Goal: Information Seeking & Learning: Learn about a topic

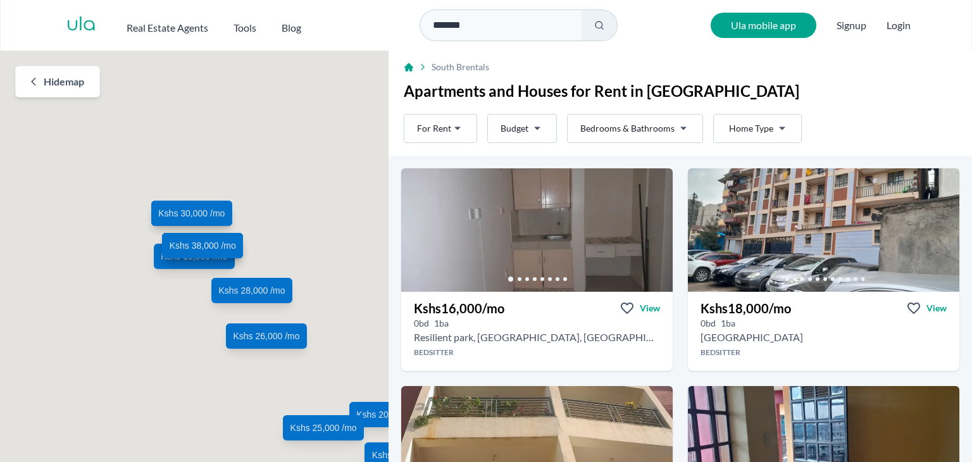
scroll to position [190, 0]
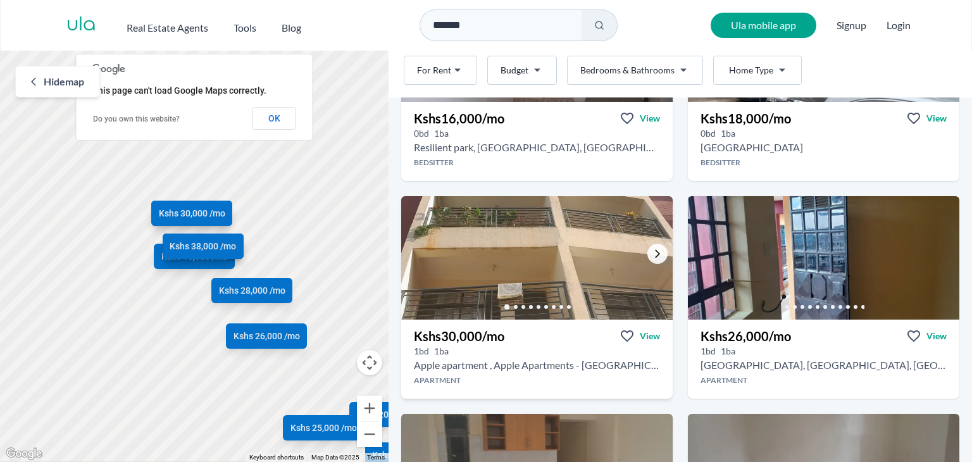
click at [647, 249] on link "Go to the next property image" at bounding box center [657, 254] width 20 height 20
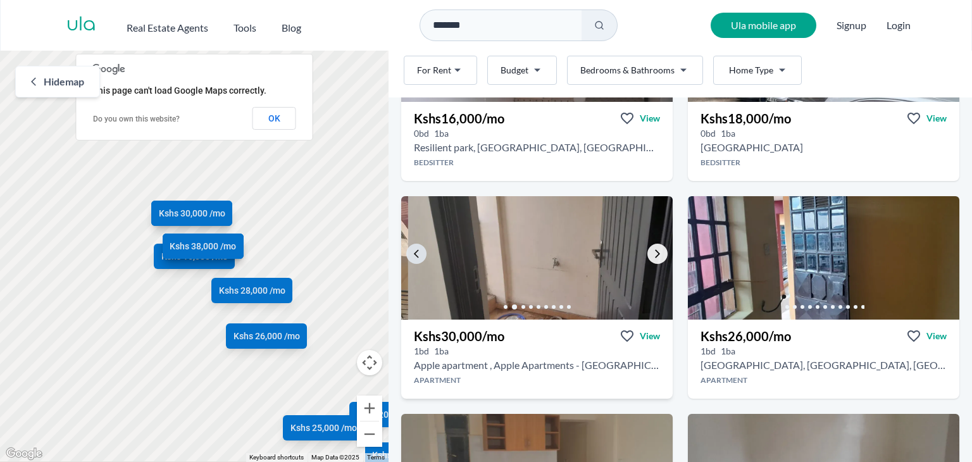
click at [647, 249] on link "Go to the next property image" at bounding box center [657, 254] width 20 height 20
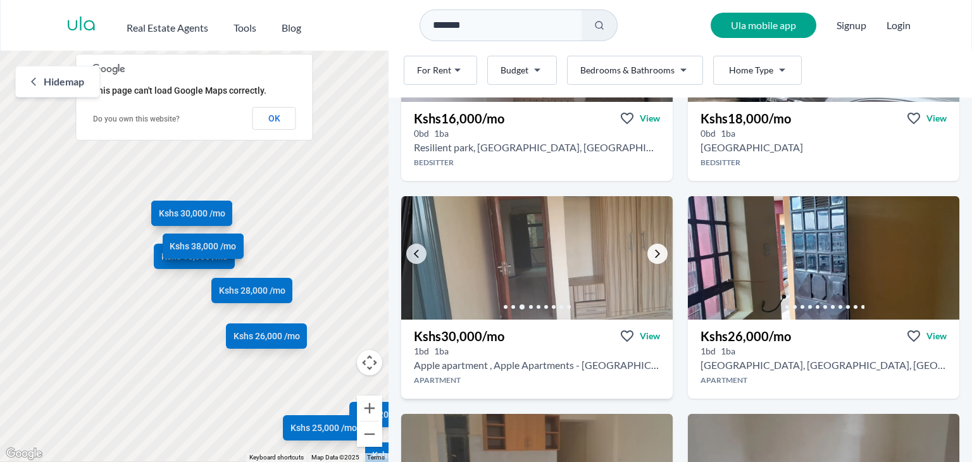
click at [647, 249] on link "Go to the next property image" at bounding box center [657, 254] width 20 height 20
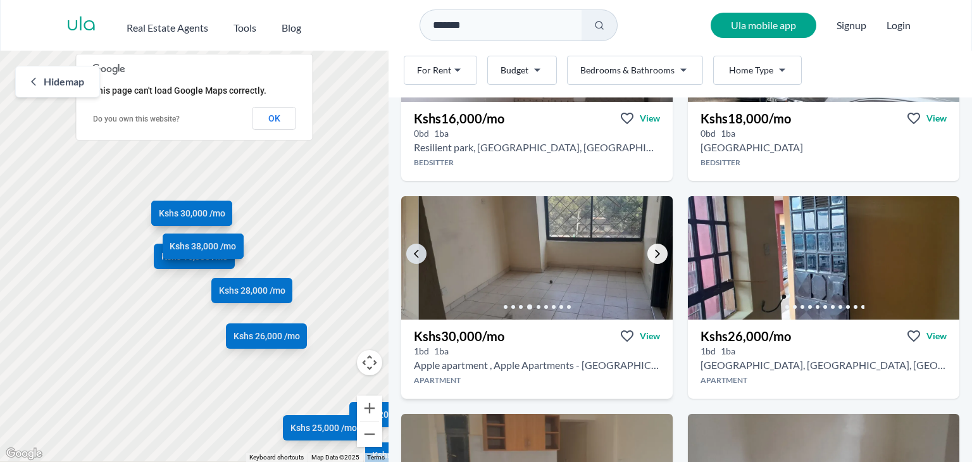
click at [647, 249] on link "Go to the next property image" at bounding box center [657, 254] width 20 height 20
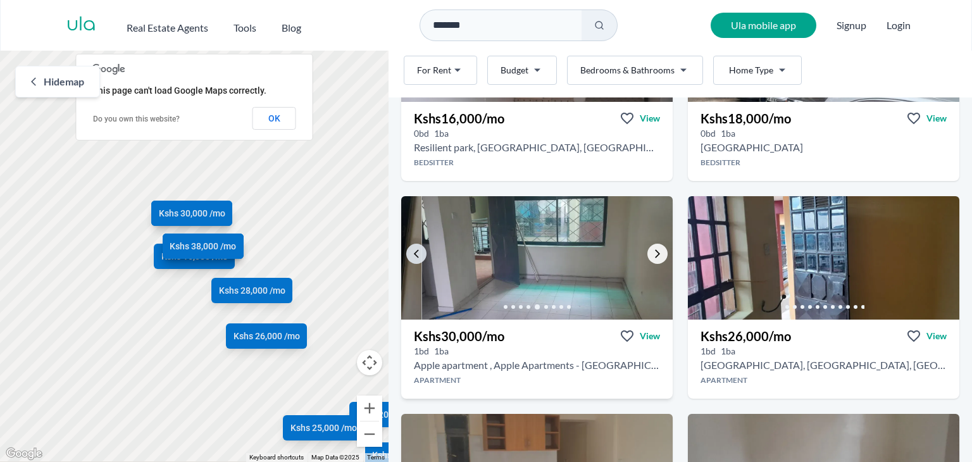
click at [647, 249] on link "Go to the next property image" at bounding box center [657, 254] width 20 height 20
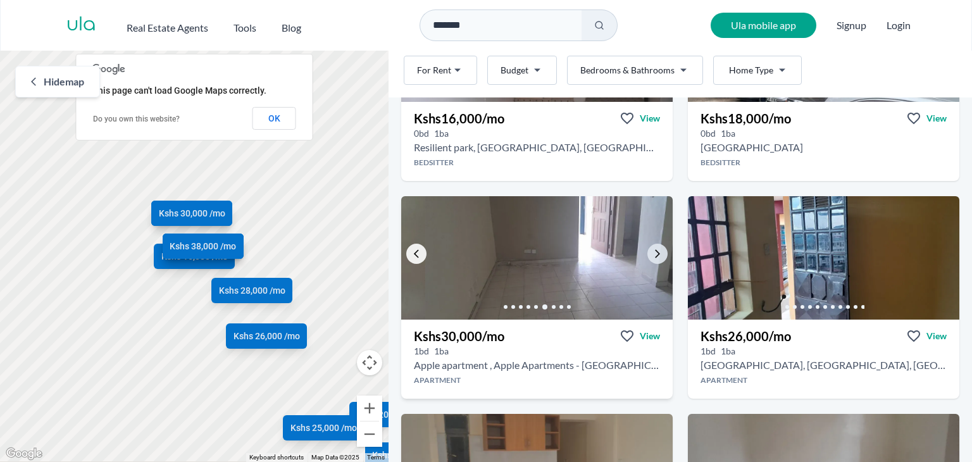
click at [418, 254] on icon "Go to the previous property image" at bounding box center [416, 254] width 10 height 10
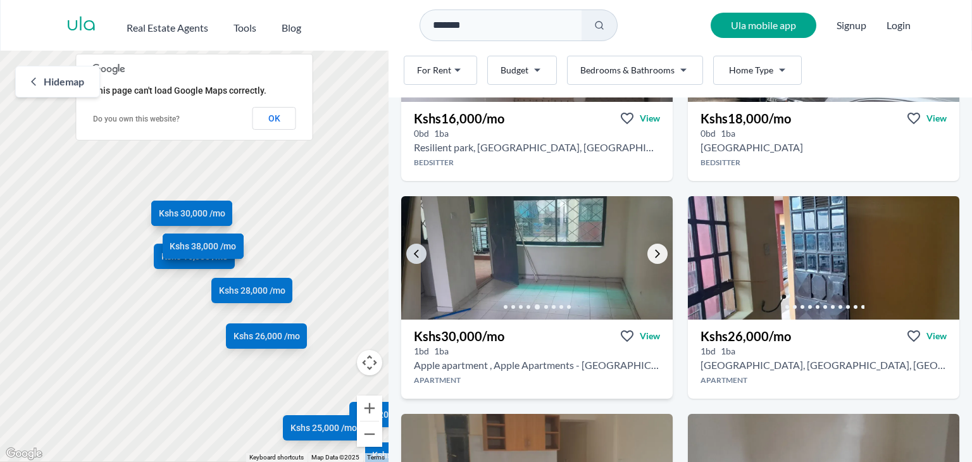
click at [649, 261] on link "Go to the next property image" at bounding box center [657, 254] width 20 height 20
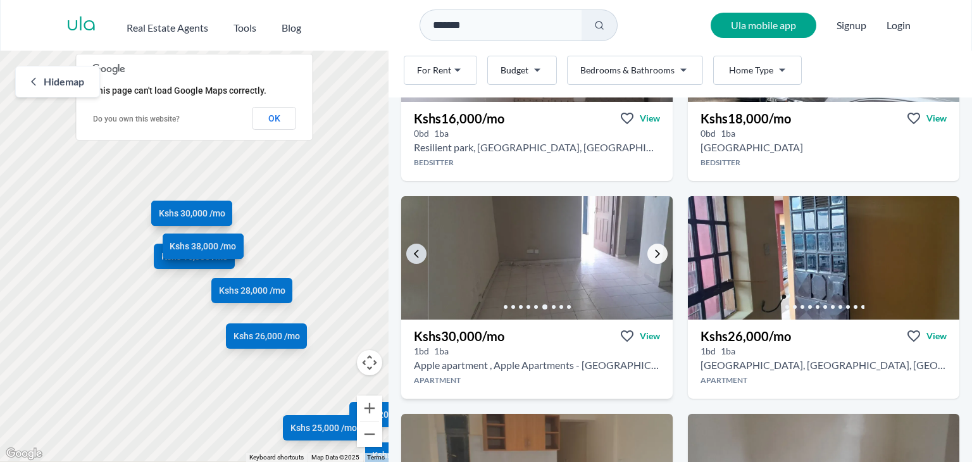
click at [649, 261] on link "Go to the next property image" at bounding box center [657, 254] width 20 height 20
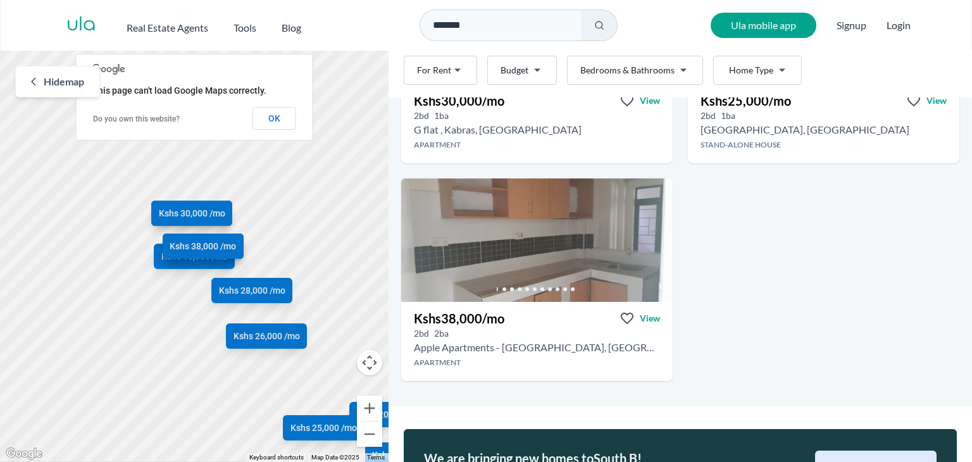
scroll to position [1076, 0]
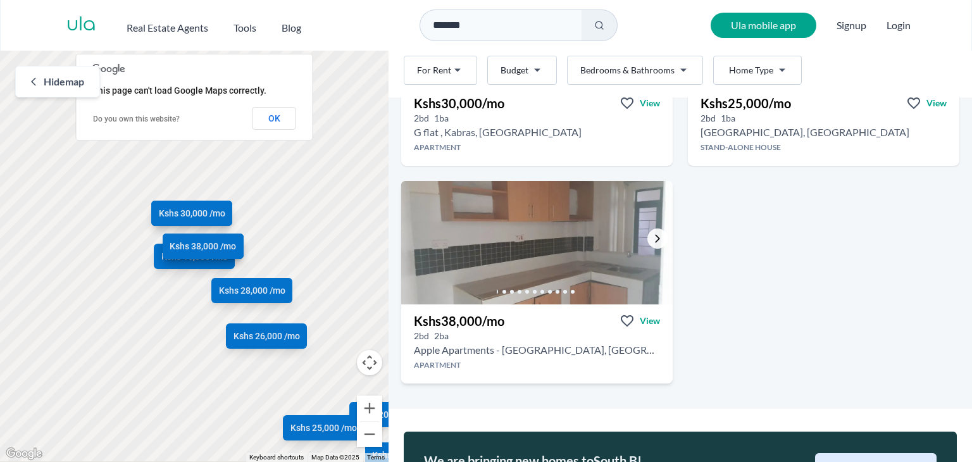
click at [652, 241] on icon "Go to the next property image" at bounding box center [657, 238] width 10 height 10
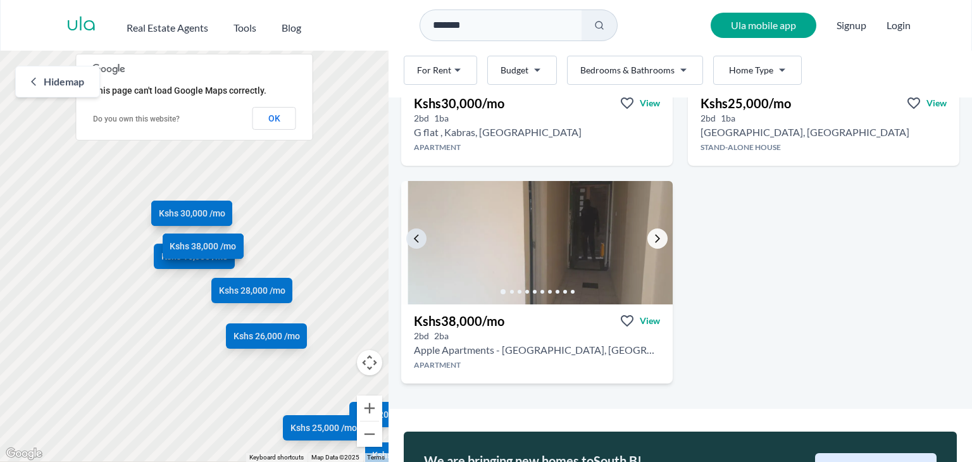
click at [652, 241] on icon "Go to the next property image" at bounding box center [657, 238] width 10 height 10
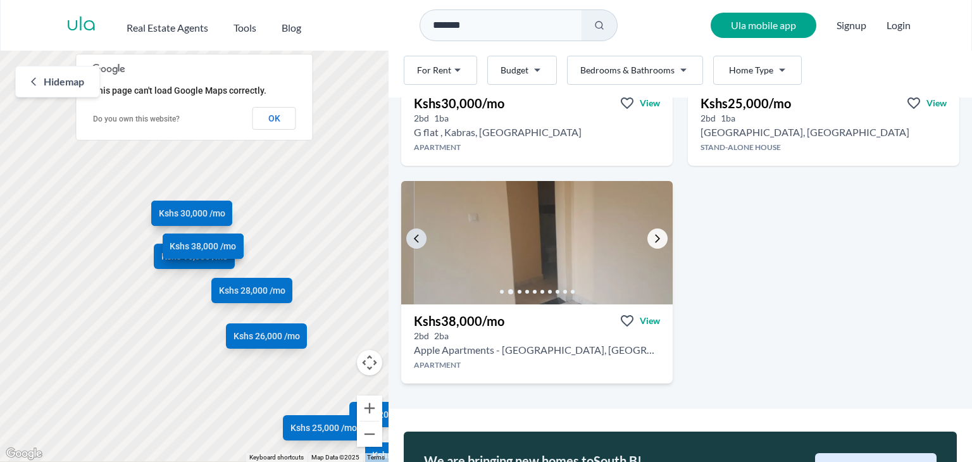
click at [652, 241] on icon "Go to the next property image" at bounding box center [657, 238] width 10 height 10
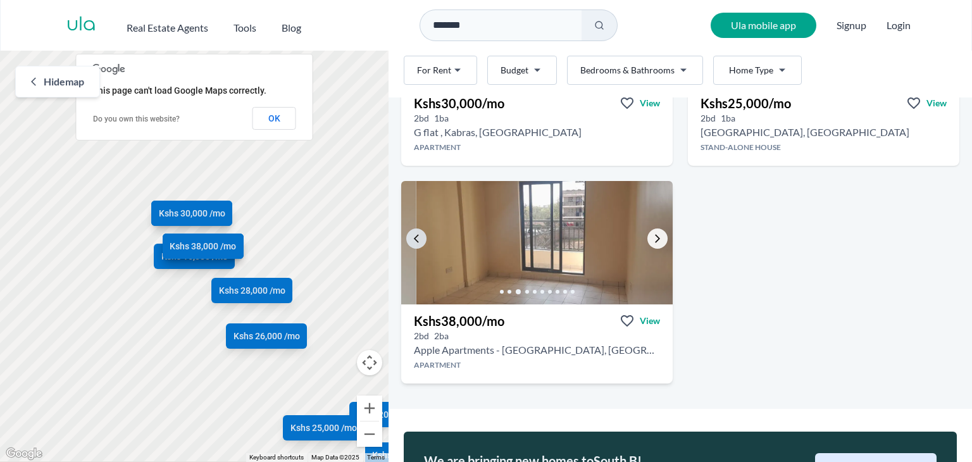
click at [652, 241] on icon "Go to the next property image" at bounding box center [657, 238] width 10 height 10
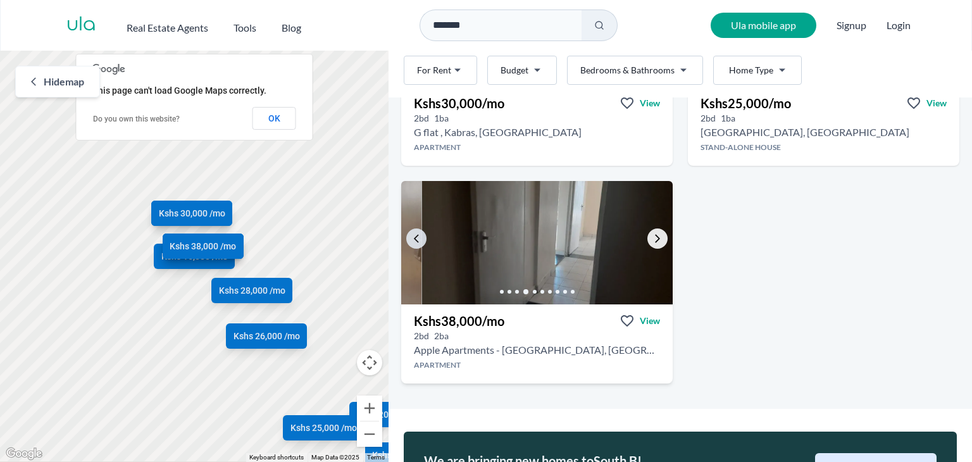
click at [652, 241] on icon "Go to the next property image" at bounding box center [657, 238] width 10 height 10
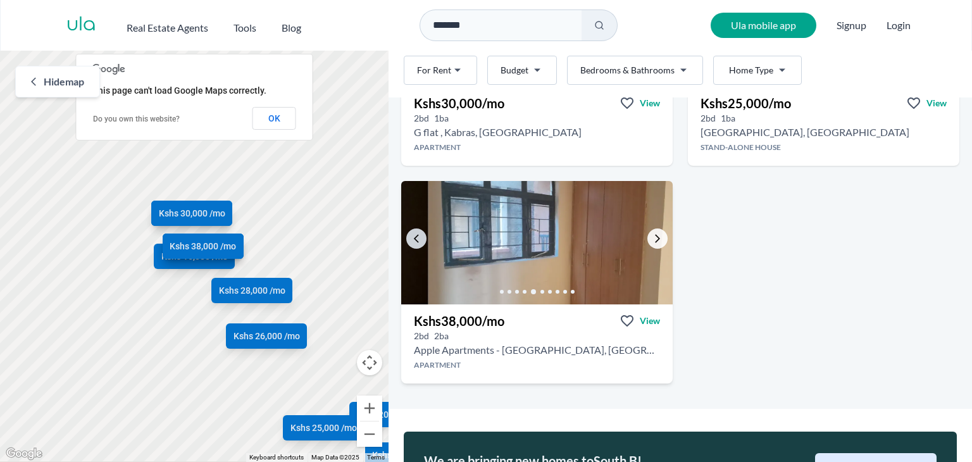
click at [652, 241] on icon "Go to the next property image" at bounding box center [657, 238] width 10 height 10
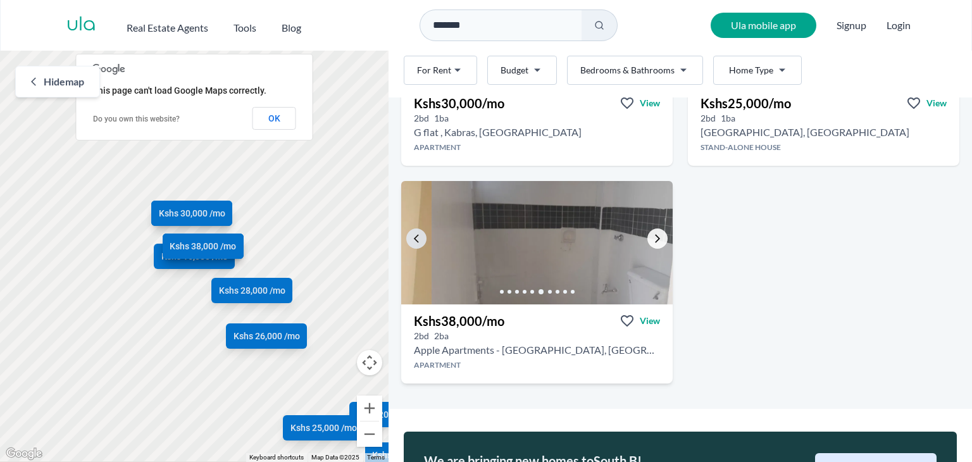
click at [652, 241] on icon "Go to the next property image" at bounding box center [657, 238] width 10 height 10
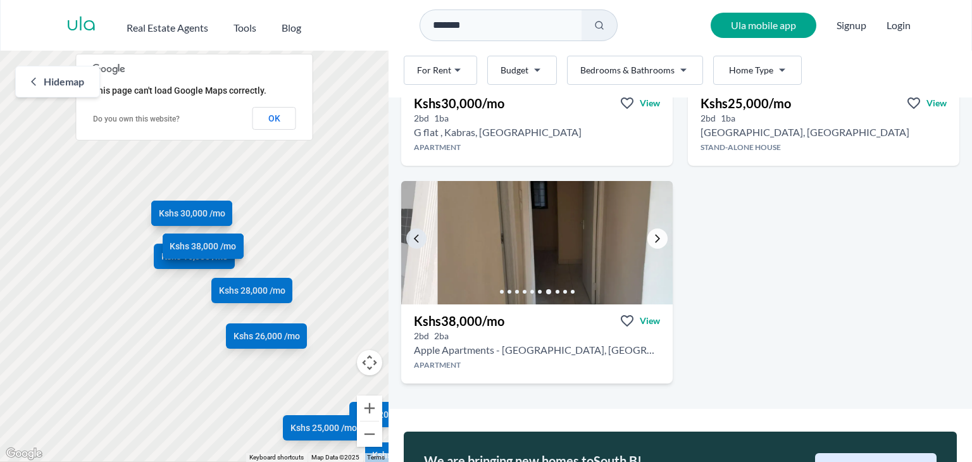
click at [652, 241] on icon "Go to the next property image" at bounding box center [657, 238] width 10 height 10
